Goal: Check status: Check status

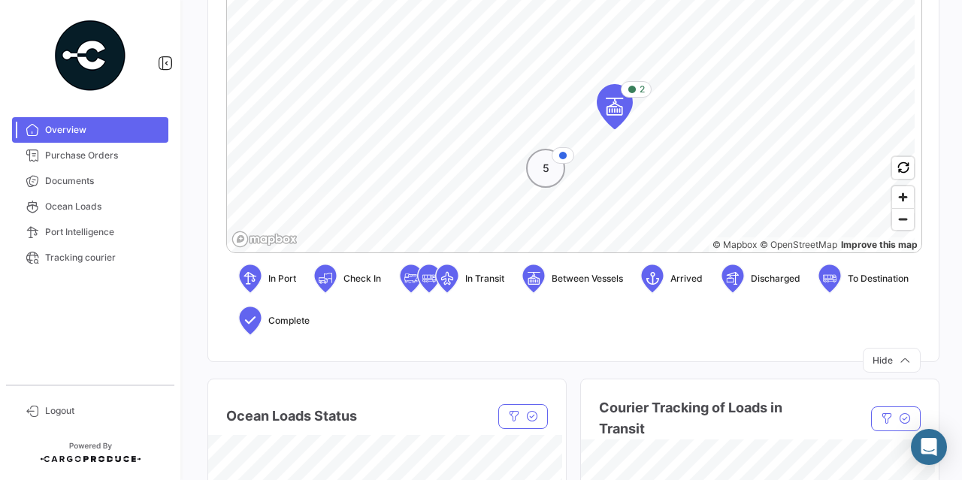
scroll to position [526, 0]
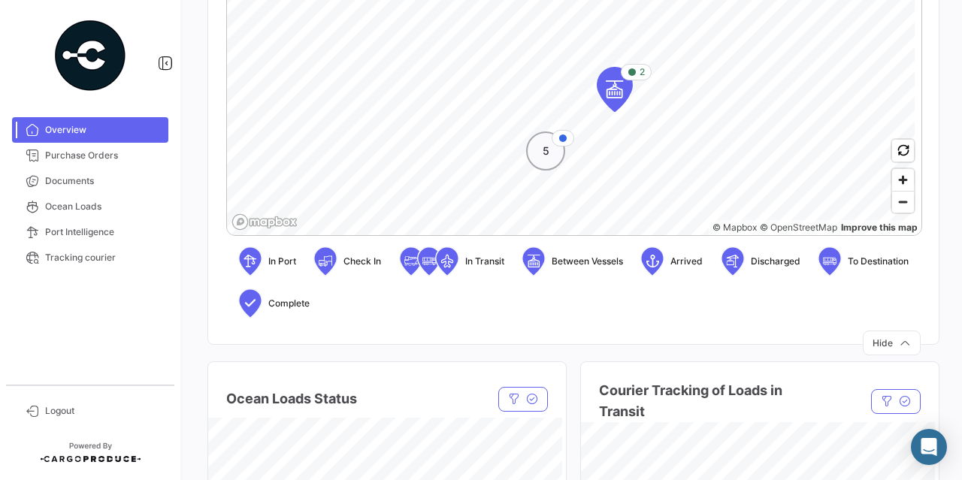
click at [550, 156] on div "5" at bounding box center [545, 151] width 39 height 39
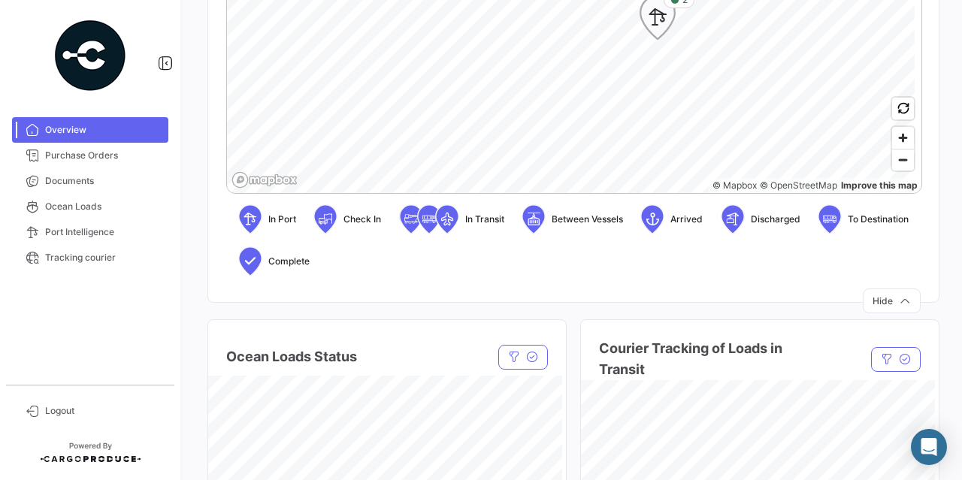
scroll to position [601, 0]
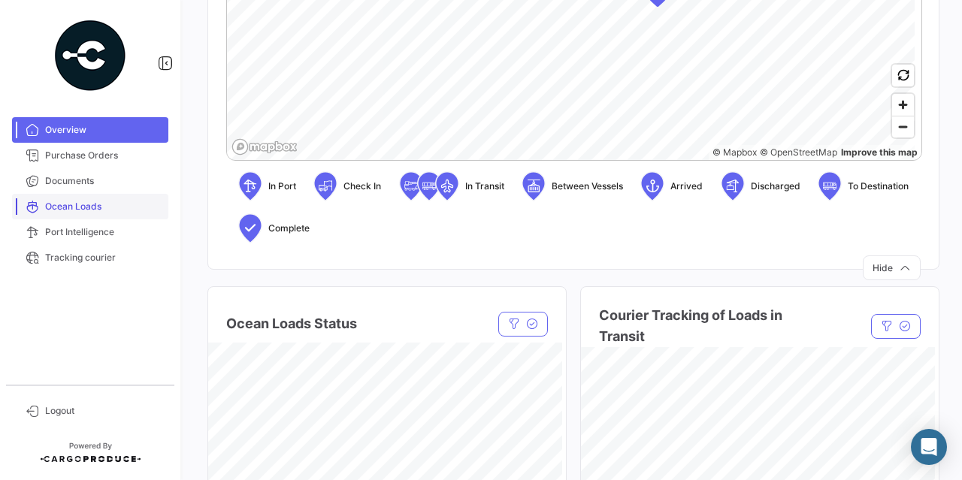
click at [66, 214] on link "Ocean Loads" at bounding box center [90, 207] width 156 height 26
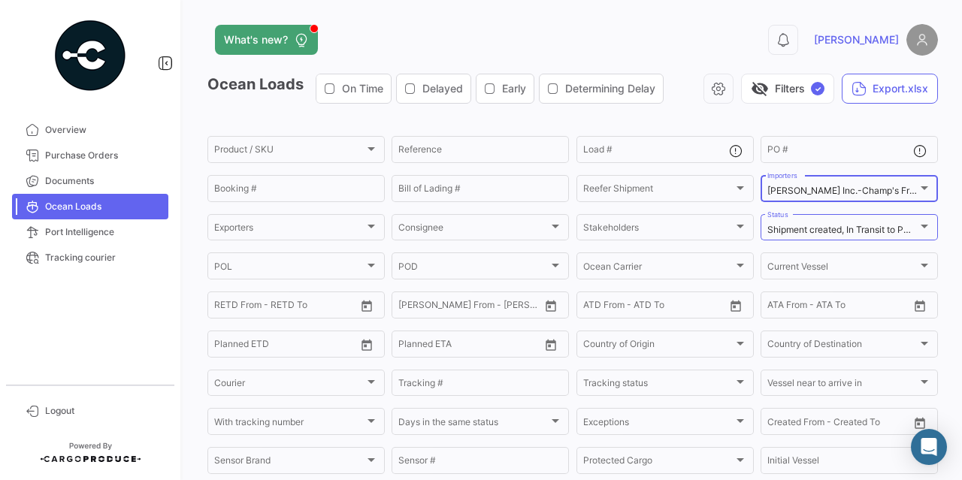
click at [918, 193] on div at bounding box center [925, 188] width 14 height 12
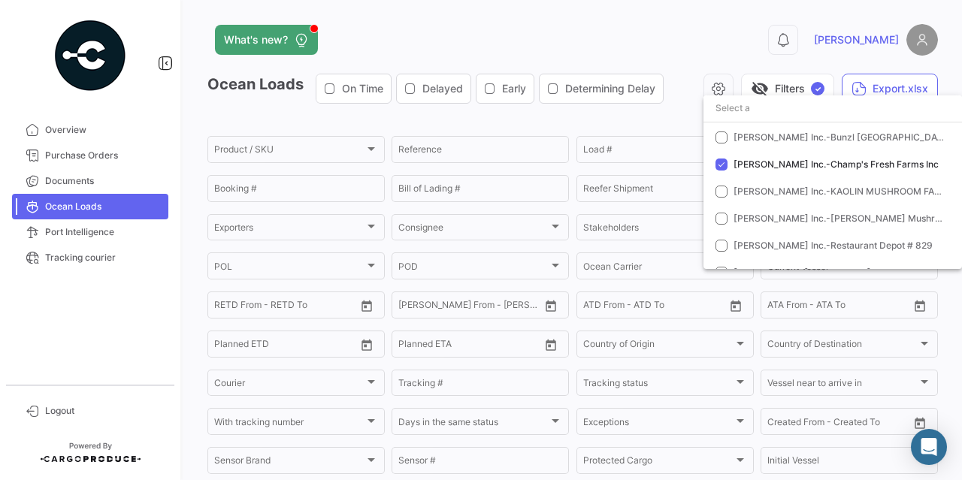
scroll to position [226, 0]
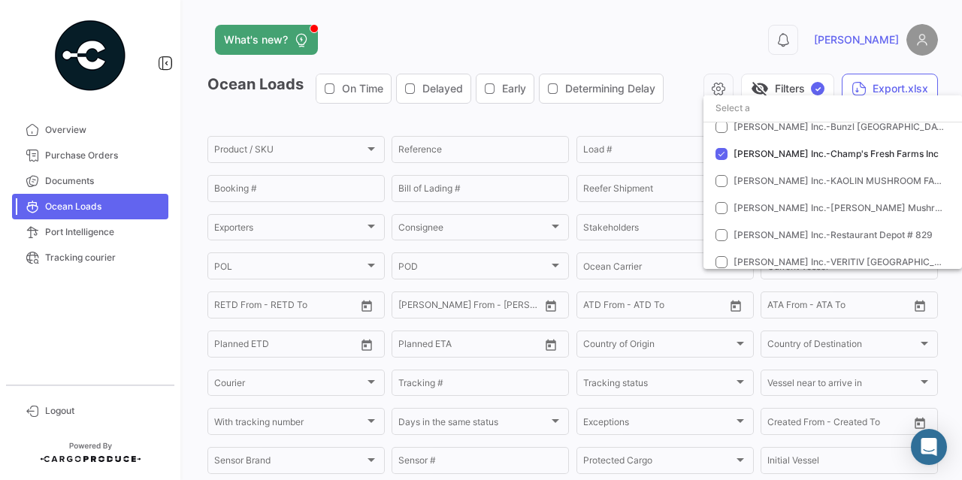
click at [739, 30] on div at bounding box center [481, 240] width 962 height 480
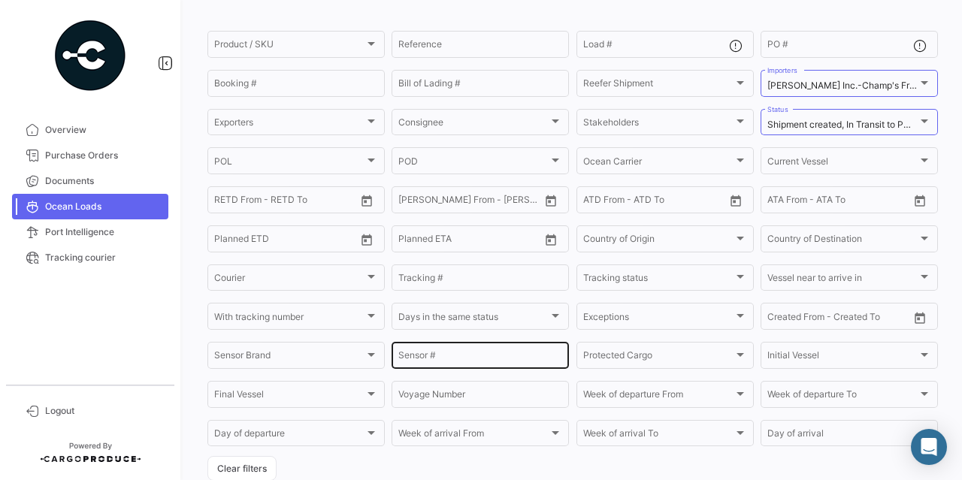
scroll to position [75, 0]
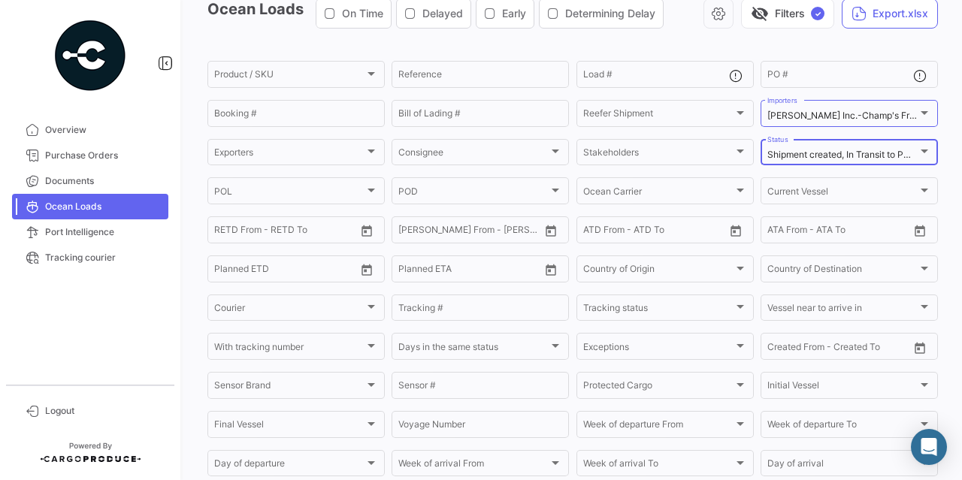
click at [871, 155] on span "Shipment created, In Transit to POD, Discharged at POD, Completed" at bounding box center [909, 154] width 283 height 11
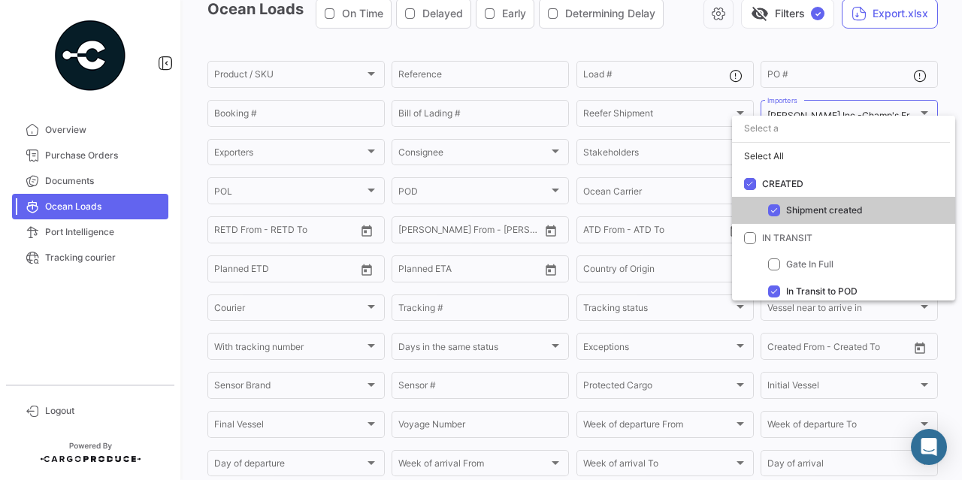
click at [695, 135] on div at bounding box center [481, 240] width 962 height 480
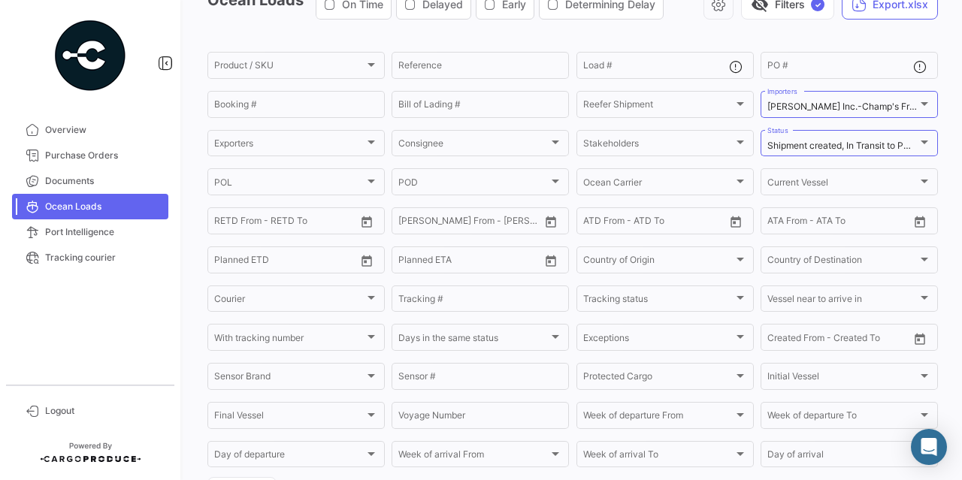
scroll to position [108, 0]
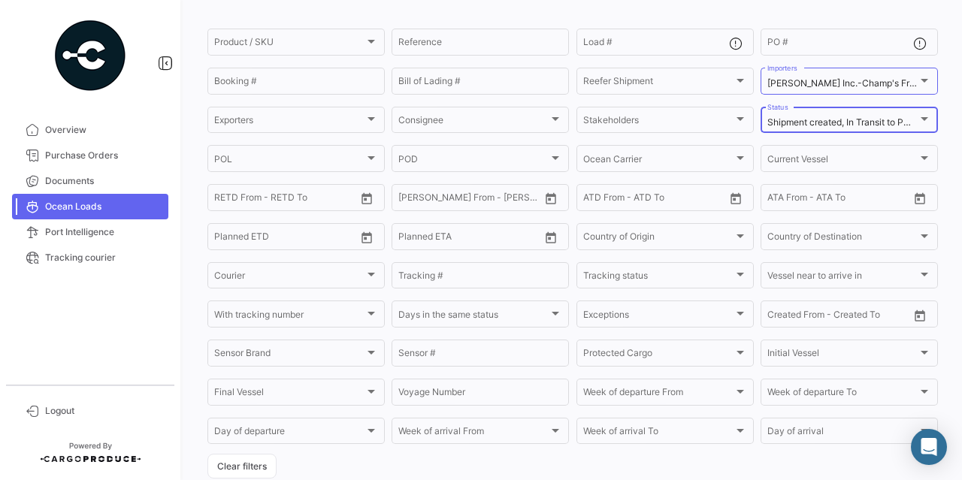
click at [921, 121] on div at bounding box center [925, 119] width 8 height 4
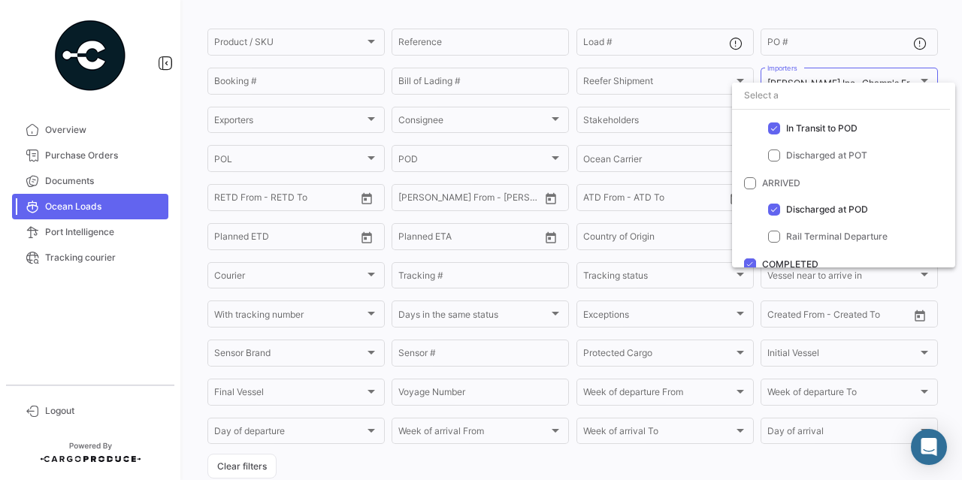
scroll to position [131, 0]
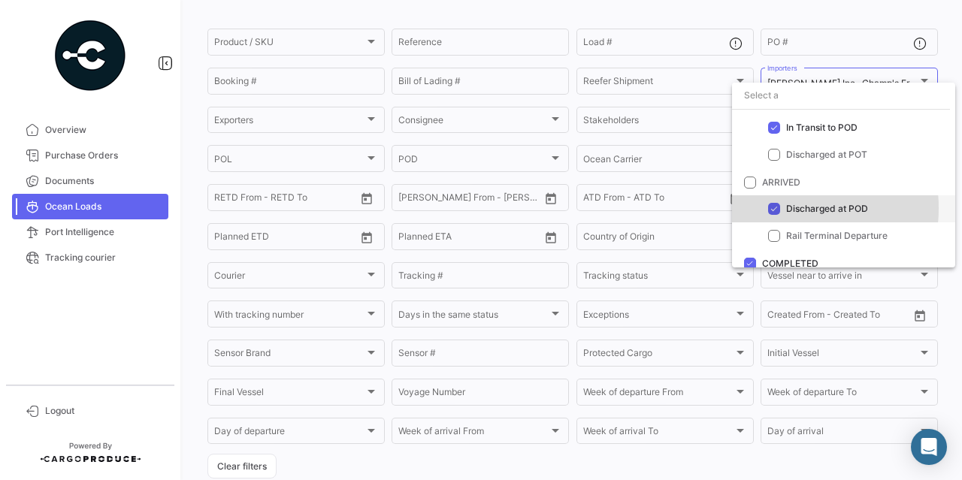
click at [773, 208] on mat-pseudo-checkbox at bounding box center [774, 209] width 12 height 12
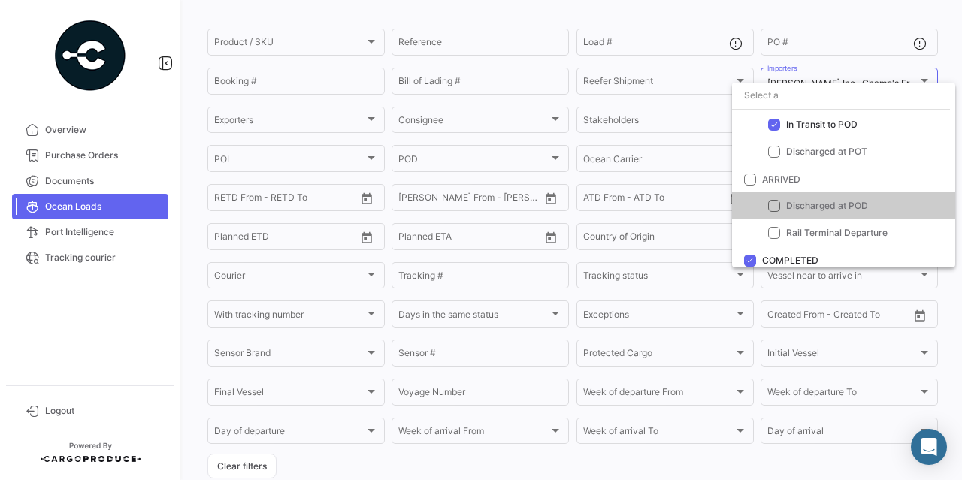
scroll to position [167, 0]
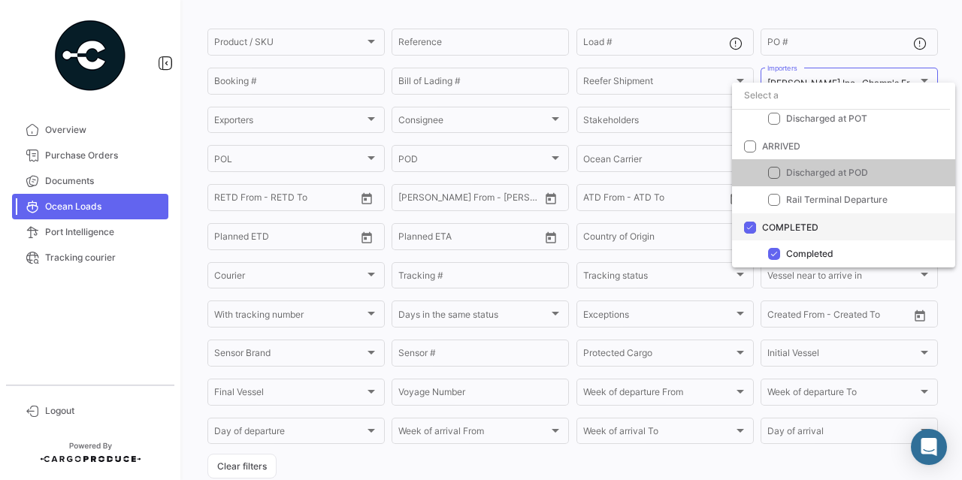
click at [750, 229] on span at bounding box center [750, 228] width 12 height 12
click at [750, 234] on input "COMPLETED" at bounding box center [750, 234] width 1 height 1
checkbox input "false"
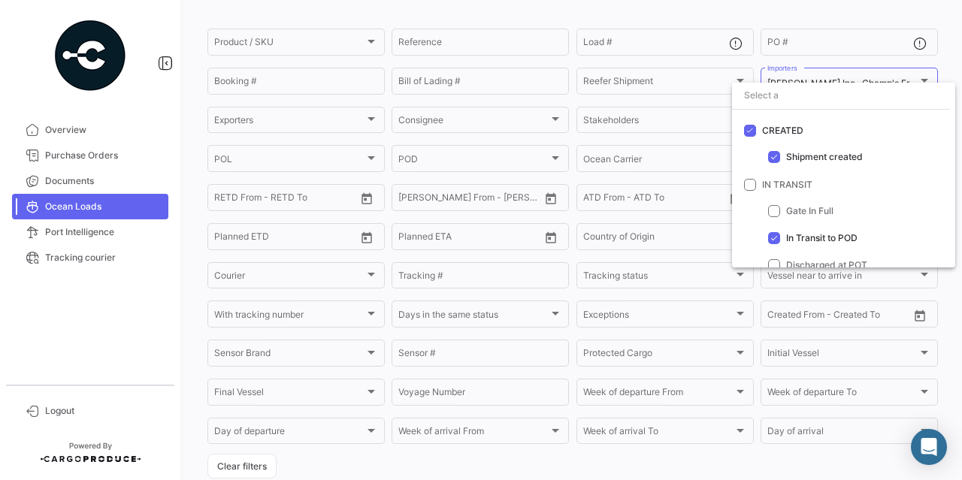
scroll to position [0, 0]
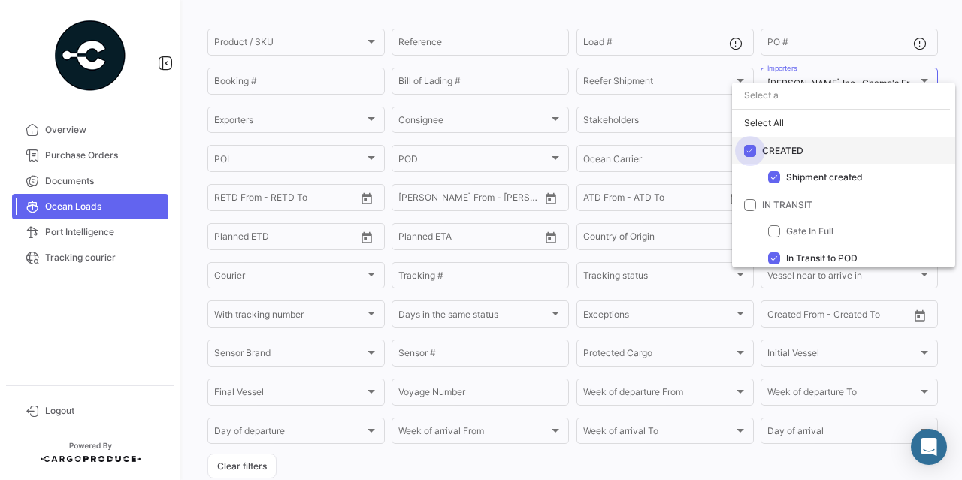
click at [750, 153] on span at bounding box center [750, 151] width 12 height 12
click at [750, 157] on input "CREATED" at bounding box center [750, 157] width 1 height 1
checkbox input "false"
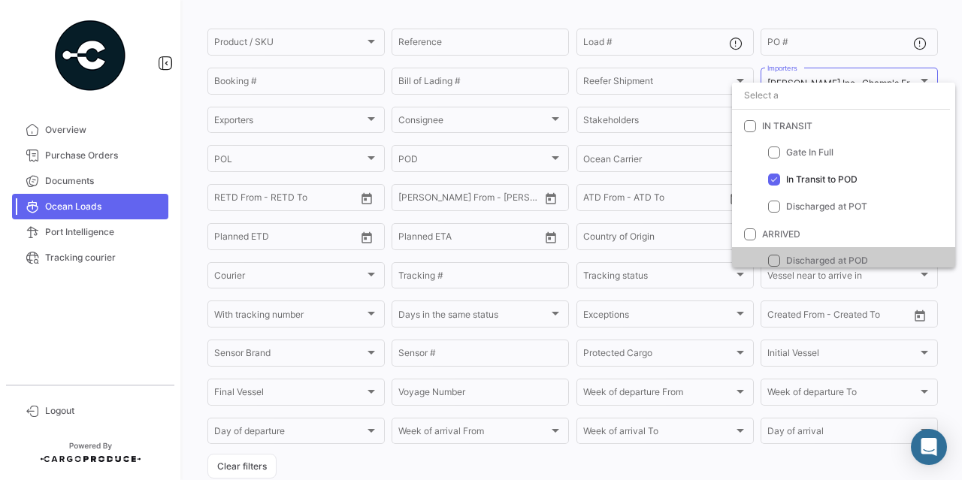
scroll to position [83, 0]
click at [677, 104] on div at bounding box center [481, 240] width 962 height 480
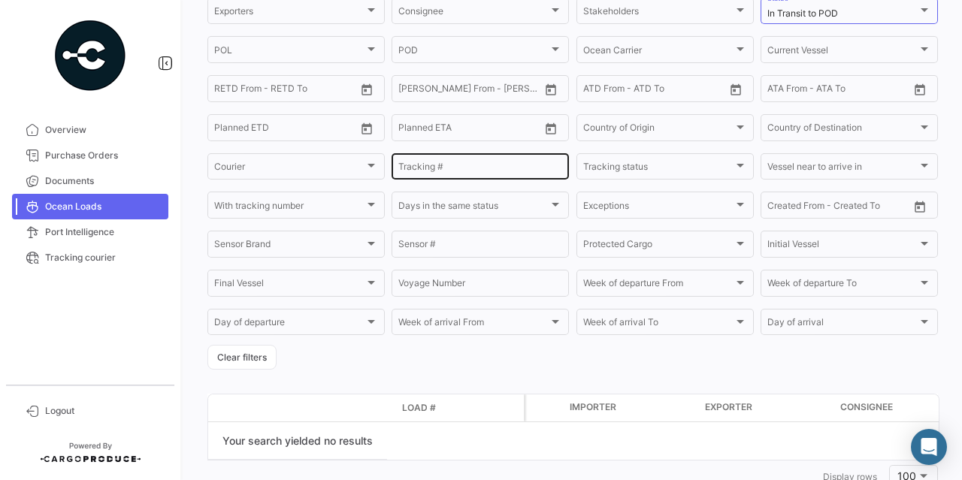
scroll to position [192, 0]
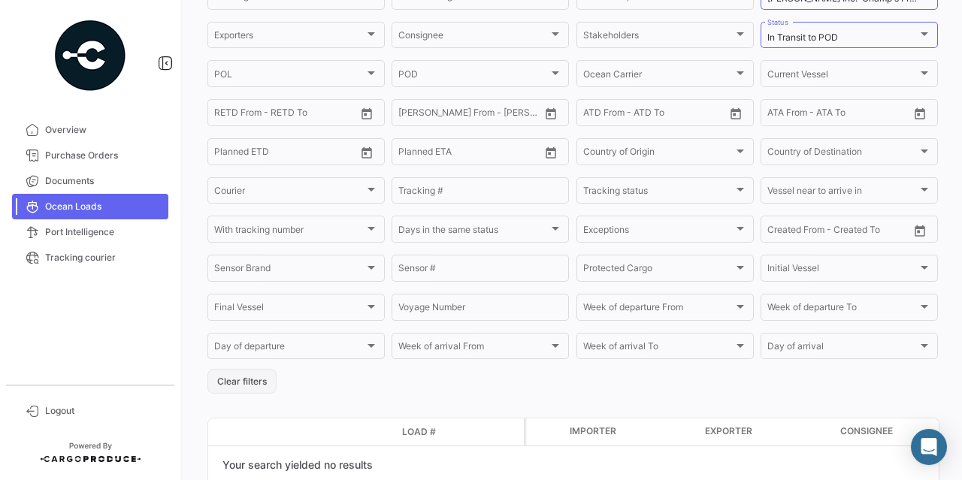
click at [242, 387] on button "Clear filters" at bounding box center [241, 381] width 69 height 25
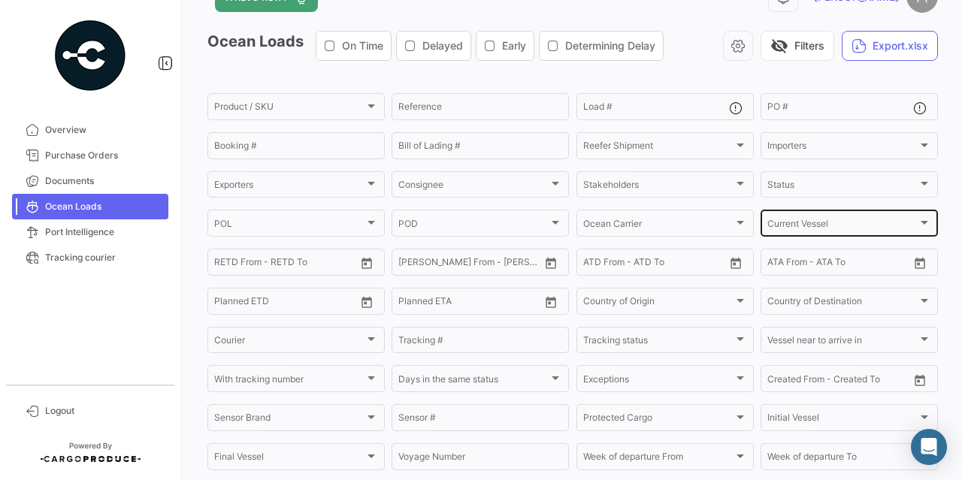
scroll to position [42, 0]
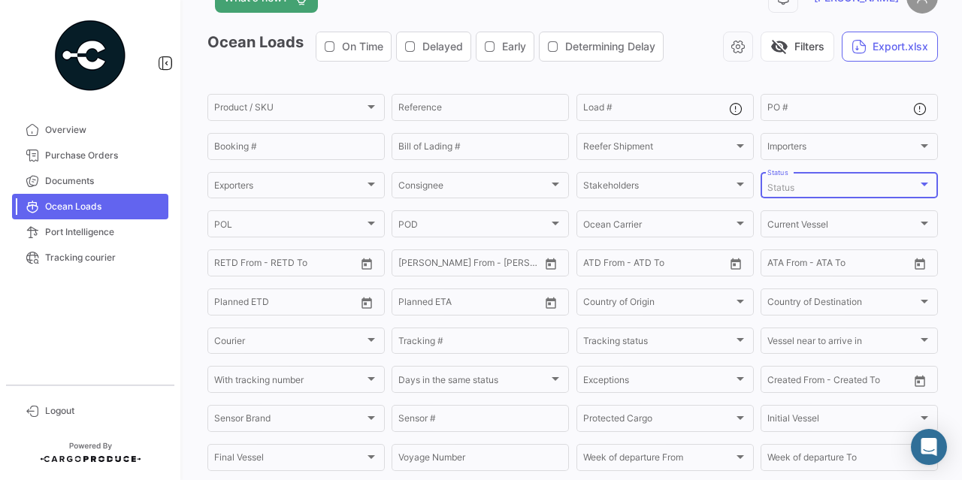
click at [795, 192] on div "Status" at bounding box center [843, 188] width 150 height 11
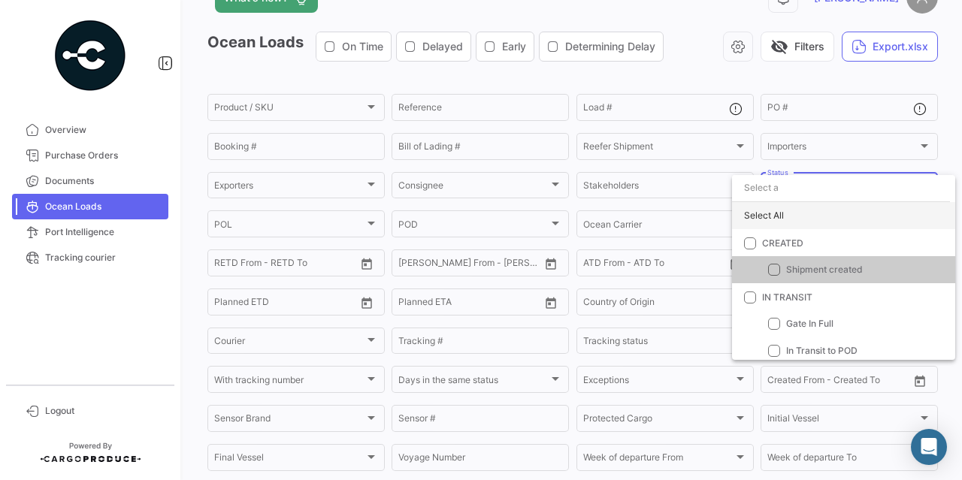
click at [761, 207] on div "Select All" at bounding box center [843, 215] width 223 height 27
checkbox input "true"
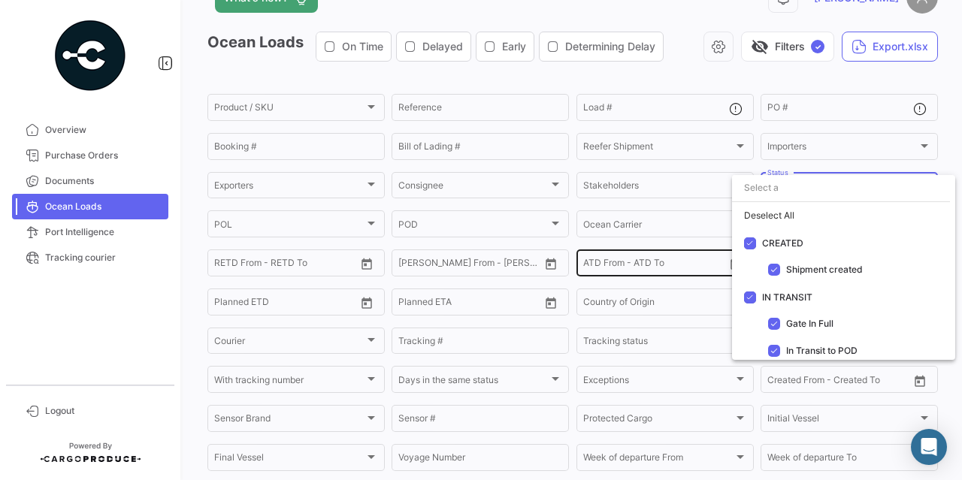
click at [808, 74] on div at bounding box center [481, 240] width 962 height 480
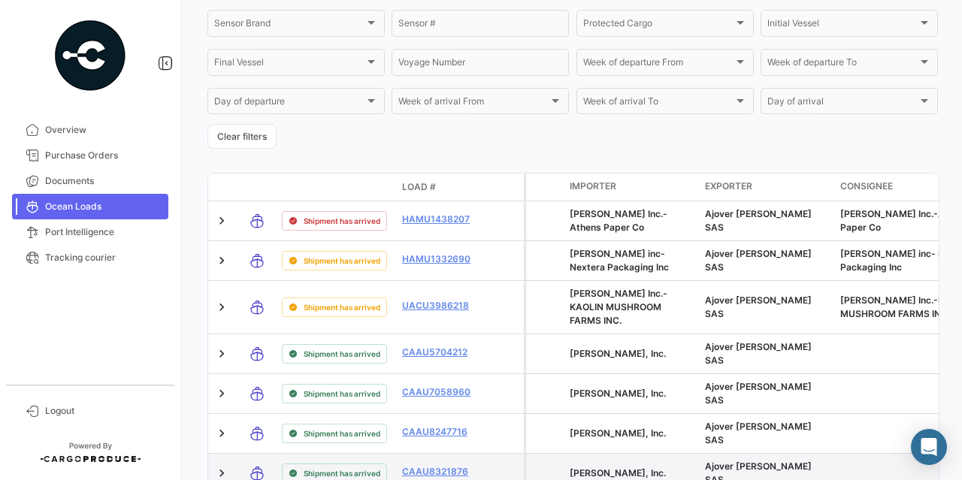
scroll to position [418, 0]
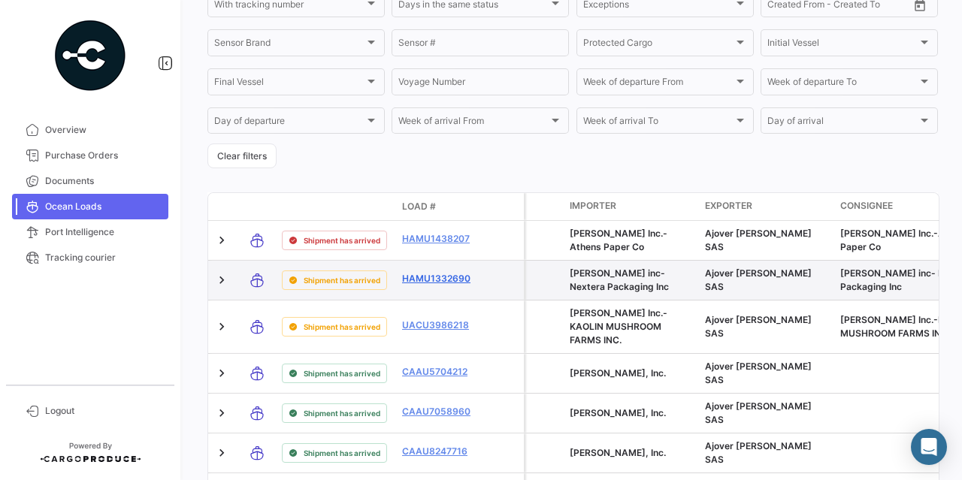
click at [444, 280] on link "HAMU1332690" at bounding box center [441, 279] width 78 height 14
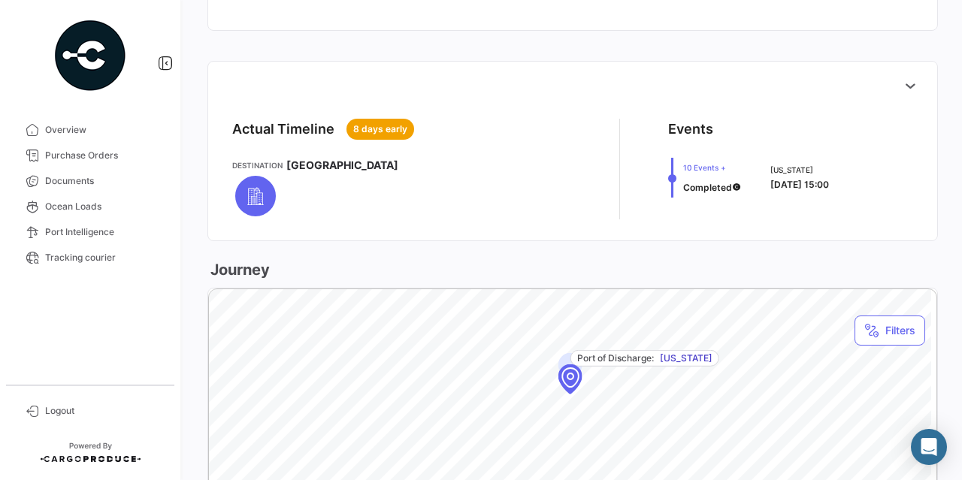
scroll to position [601, 0]
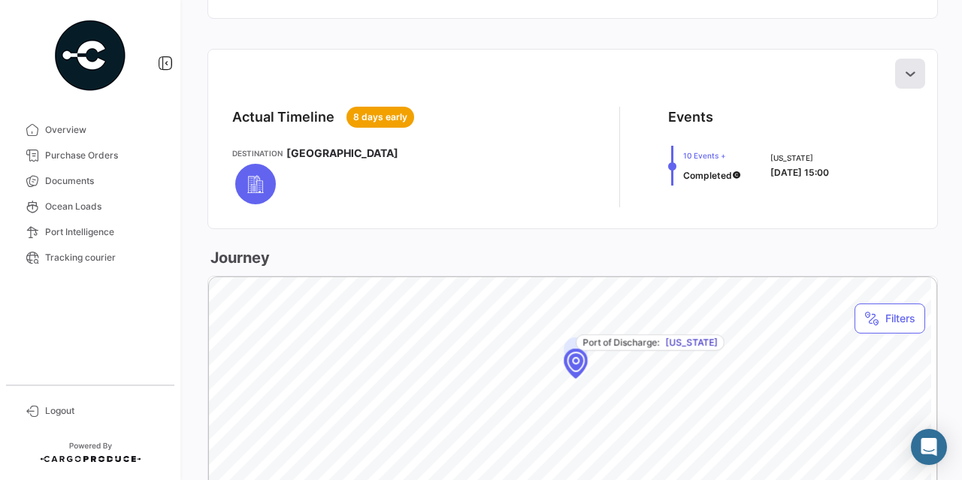
click at [907, 76] on icon at bounding box center [910, 73] width 15 height 15
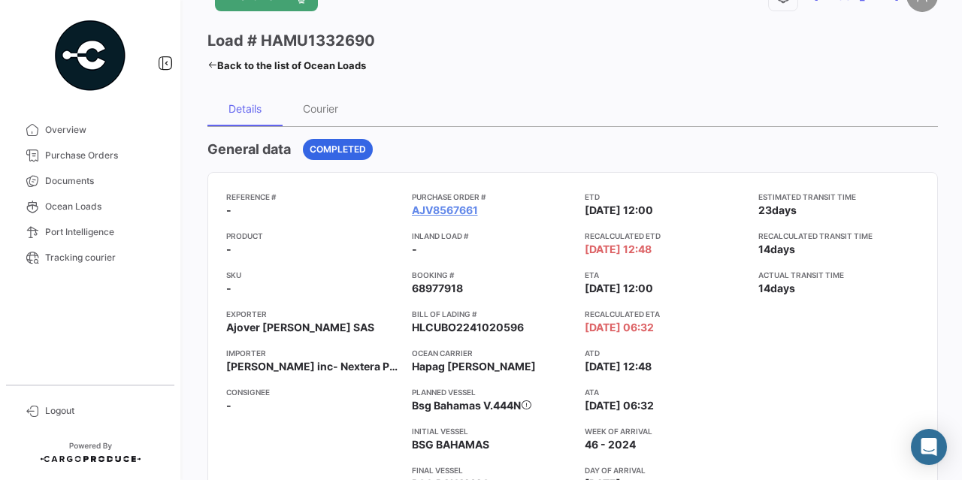
scroll to position [0, 0]
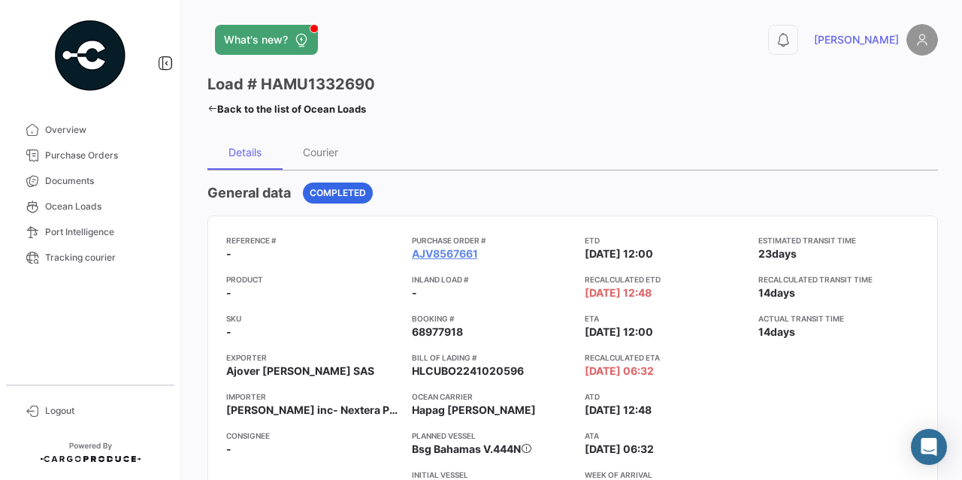
click at [871, 32] on link "[PERSON_NAME]" at bounding box center [876, 40] width 124 height 32
